Goal: Task Accomplishment & Management: Manage account settings

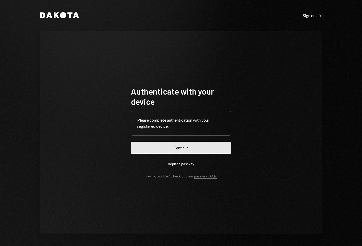
click at [190, 148] on button "Continue" at bounding box center [181, 148] width 100 height 12
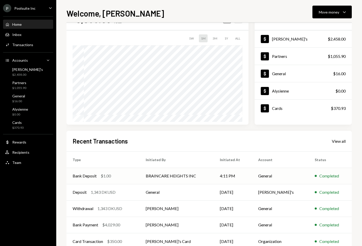
scroll to position [37, 0]
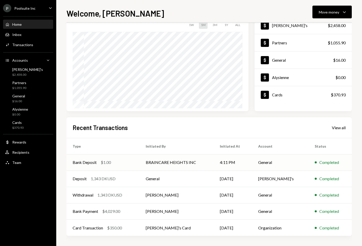
click at [185, 165] on td "BRAINCARE HEIGHTS INC" at bounding box center [176, 163] width 74 height 16
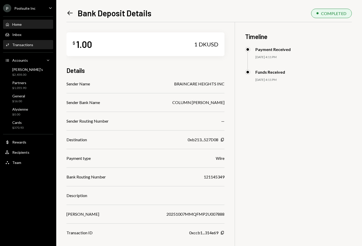
click at [17, 24] on div "Home" at bounding box center [16, 24] width 9 height 4
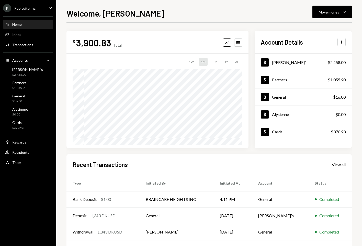
scroll to position [37, 0]
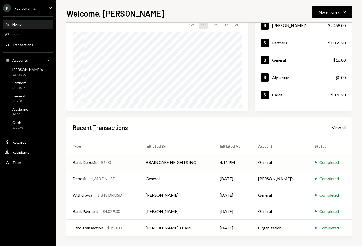
click at [170, 164] on td "BRAINCARE HEIGHTS INC" at bounding box center [176, 163] width 74 height 16
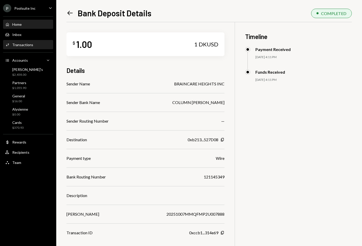
click at [22, 22] on div "Home Home" at bounding box center [28, 24] width 46 height 5
